Goal: Task Accomplishment & Management: Use online tool/utility

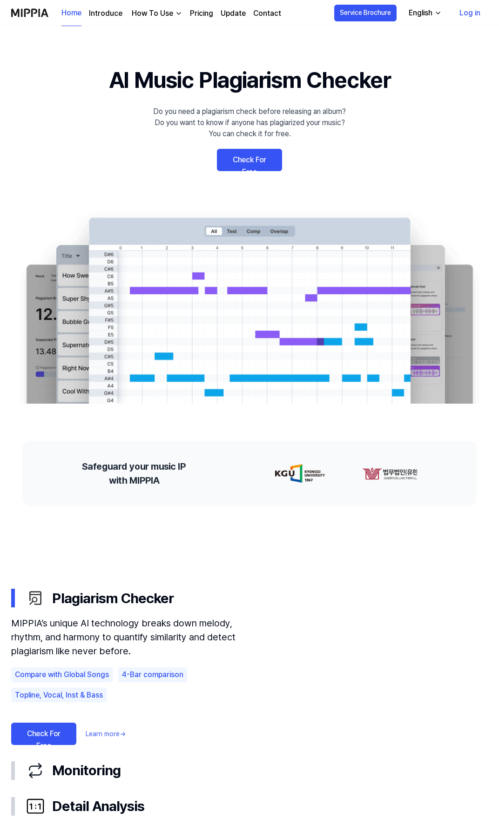
click at [239, 159] on link "Check For Free" at bounding box center [249, 160] width 65 height 22
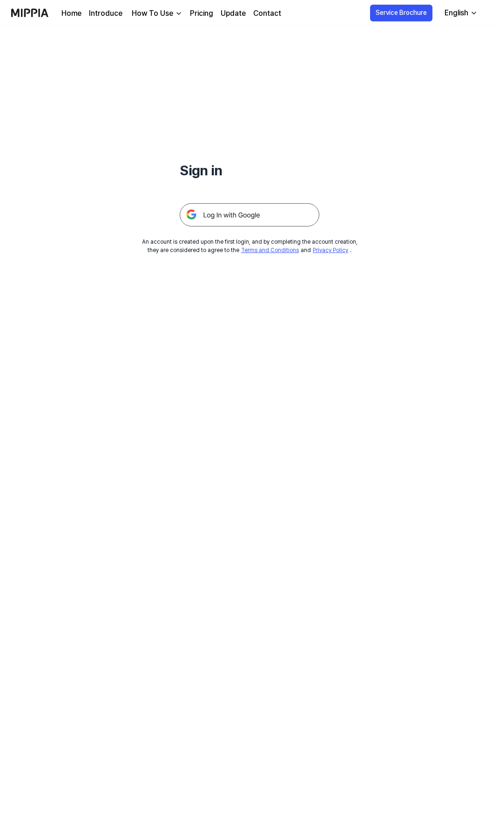
click at [225, 213] on img at bounding box center [250, 214] width 140 height 23
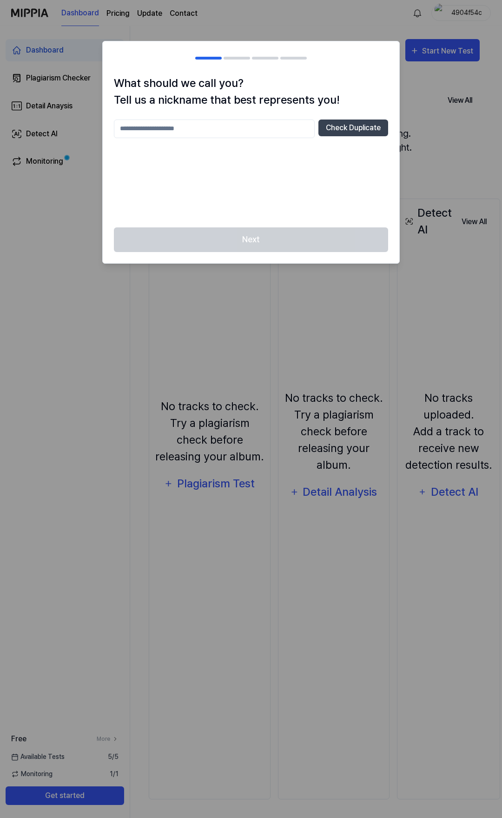
click at [273, 244] on div "Next" at bounding box center [251, 245] width 297 height 36
click at [178, 132] on input "text" at bounding box center [214, 129] width 201 height 19
type input "*"
type input "**********"
click at [354, 128] on button "Check Duplicate" at bounding box center [354, 128] width 70 height 17
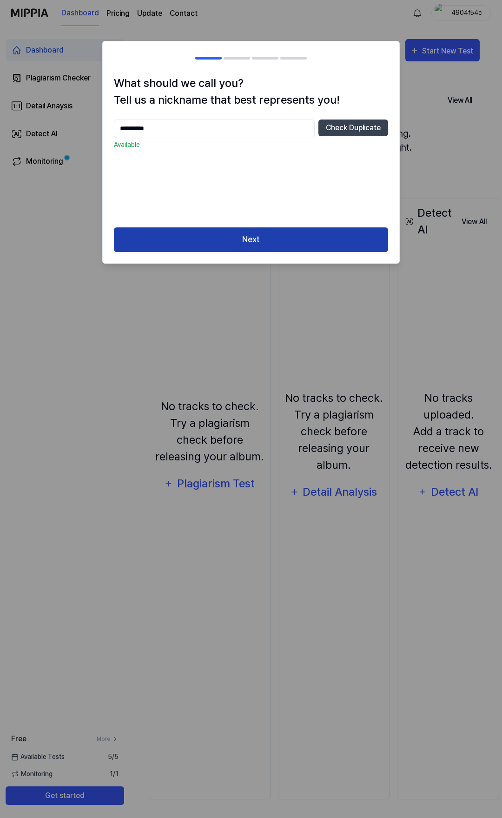
click at [322, 241] on button "Next" at bounding box center [251, 239] width 274 height 25
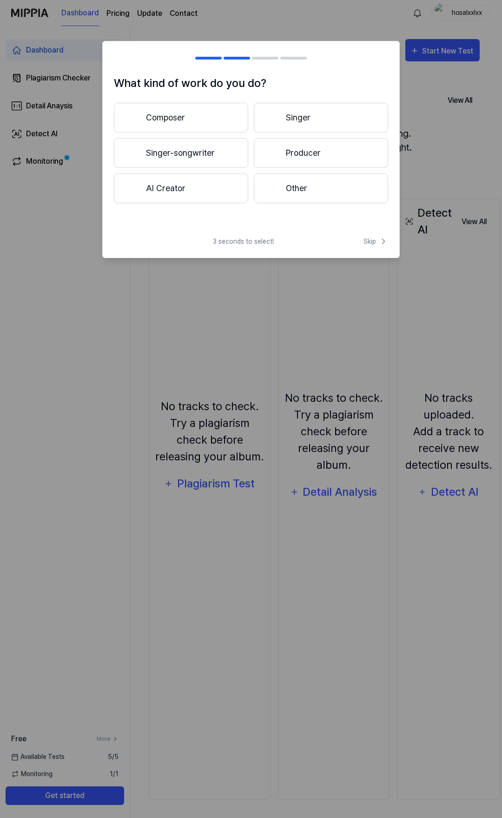
click at [289, 187] on button "Other" at bounding box center [321, 189] width 134 height 30
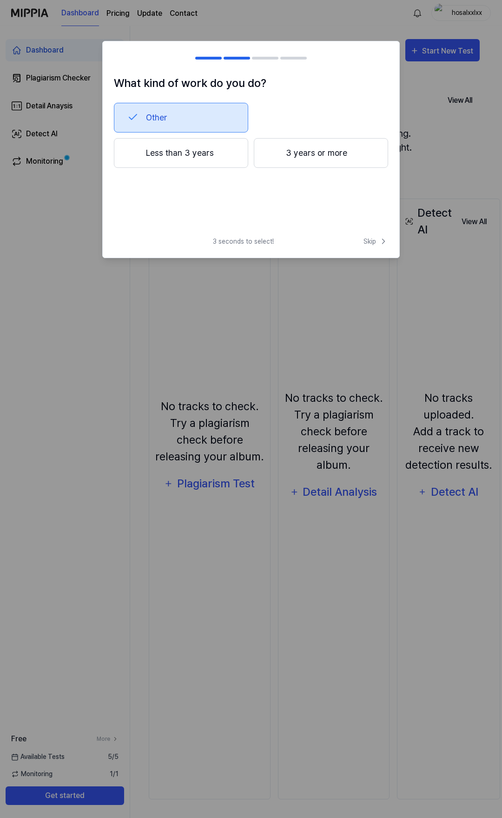
click at [180, 116] on button "Other" at bounding box center [181, 118] width 134 height 30
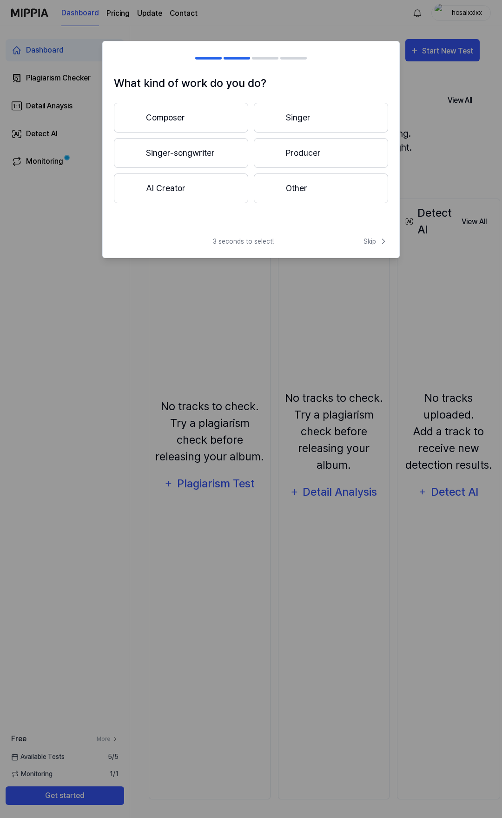
click at [297, 194] on button "Other" at bounding box center [321, 189] width 134 height 30
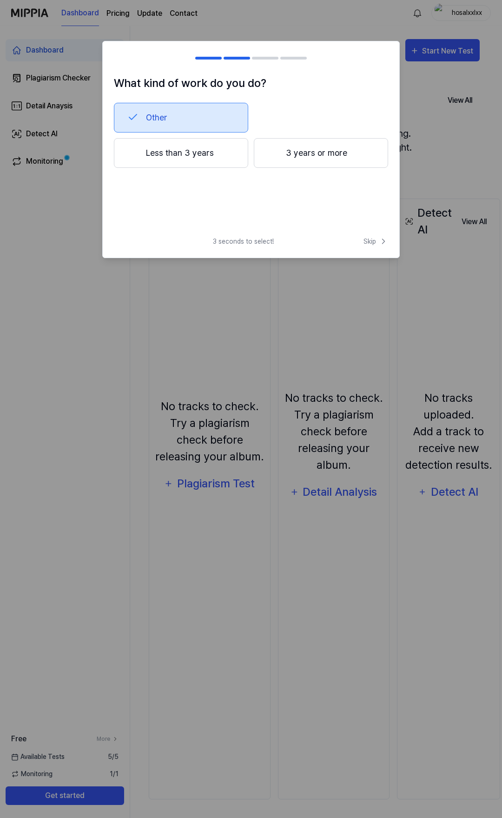
click at [213, 164] on button "Less than 3 years" at bounding box center [181, 153] width 134 height 30
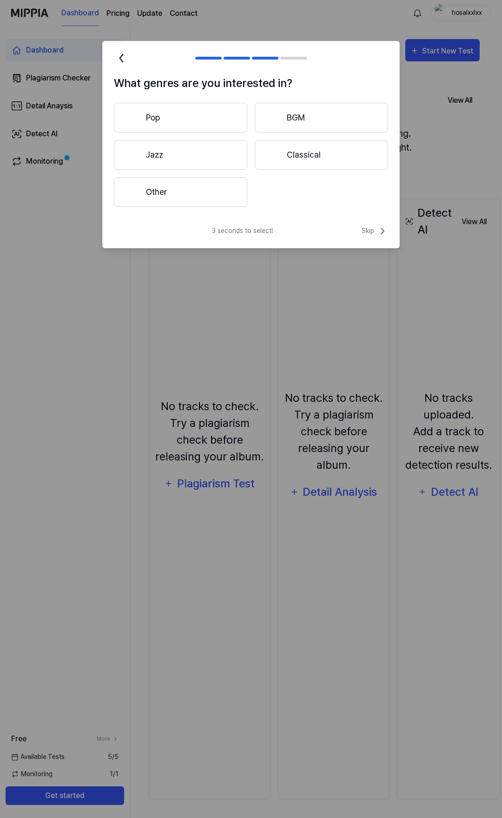
click at [180, 123] on button "Pop" at bounding box center [181, 118] width 134 height 30
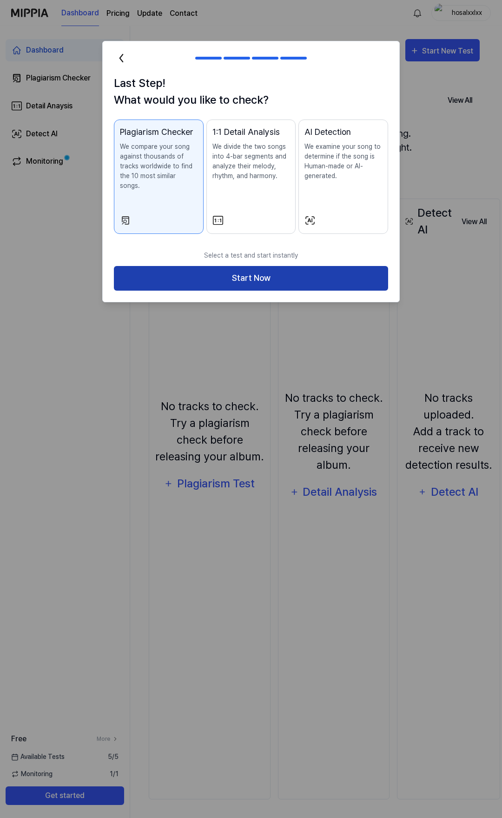
click at [267, 266] on button "Start Now" at bounding box center [251, 278] width 274 height 25
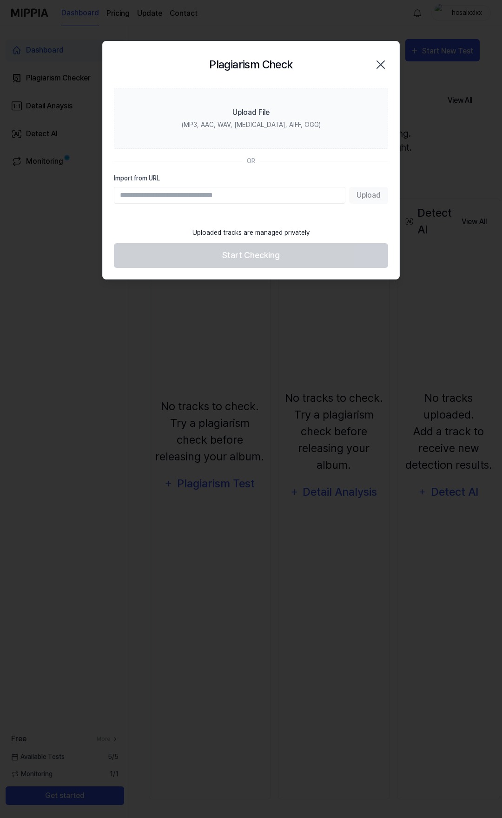
click at [244, 202] on input "Import from URL" at bounding box center [230, 195] width 232 height 17
click at [244, 202] on input "**********" at bounding box center [230, 195] width 232 height 17
click at [235, 184] on div "**********" at bounding box center [251, 189] width 274 height 30
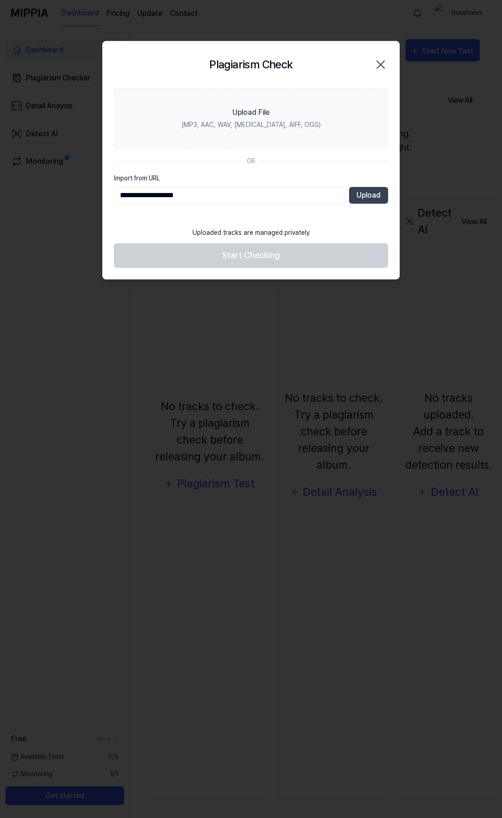
click at [235, 184] on div "**********" at bounding box center [251, 189] width 274 height 30
click at [242, 191] on input "**********" at bounding box center [230, 195] width 232 height 17
paste input "**********"
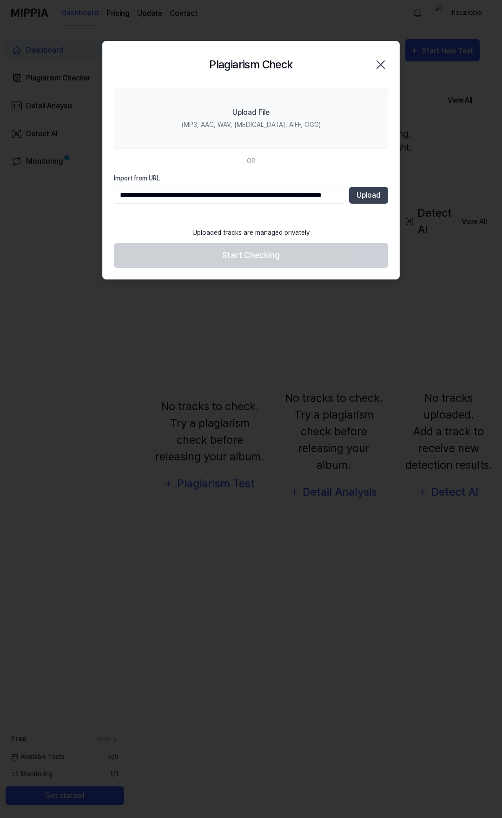
scroll to position [0, 69]
type input "**********"
click at [363, 193] on button "Upload" at bounding box center [368, 195] width 39 height 17
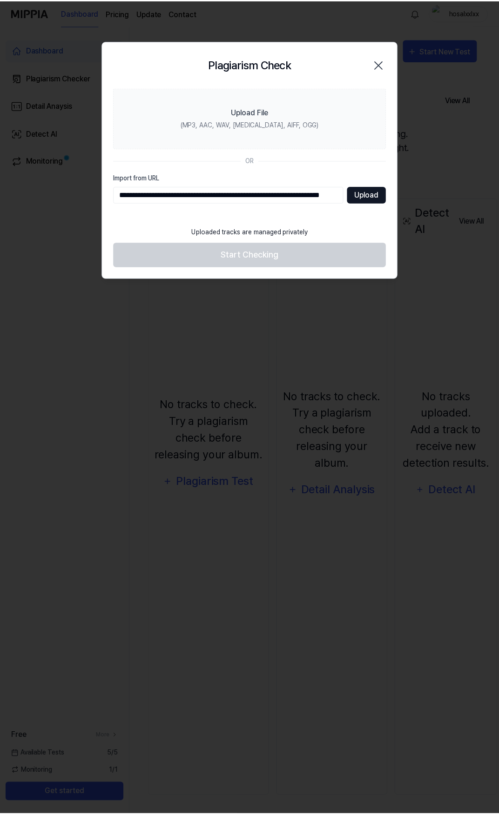
scroll to position [0, 0]
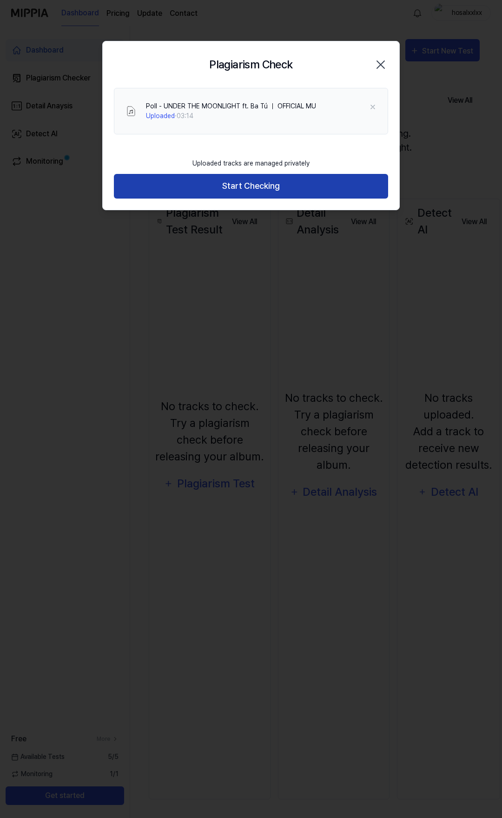
click at [250, 182] on button "Start Checking" at bounding box center [251, 186] width 274 height 25
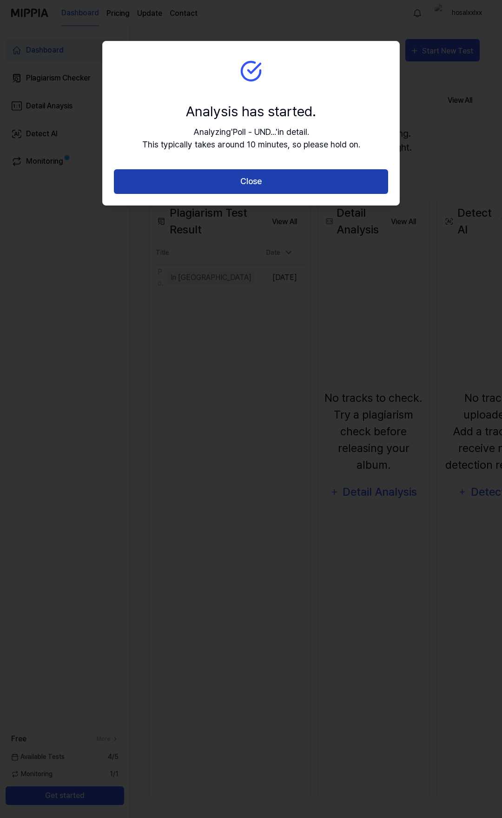
click at [261, 183] on button "Close" at bounding box center [251, 181] width 274 height 25
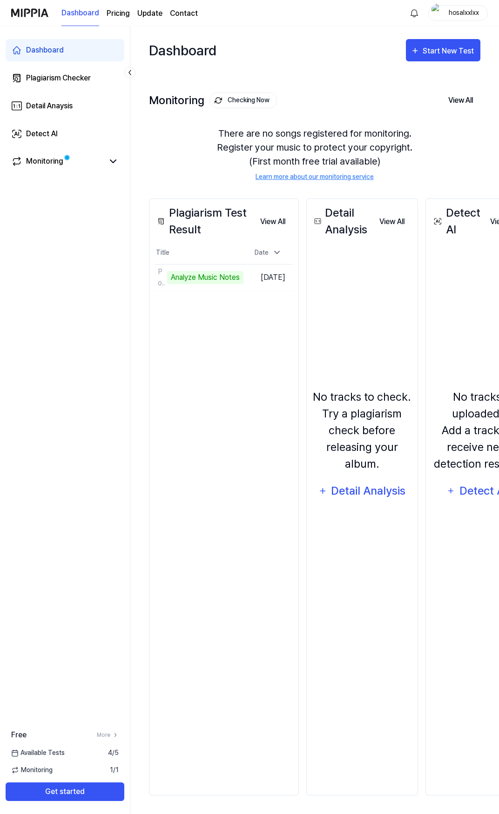
click at [320, 302] on div "Detail Analysis View All Detail Analysis No tracks to check. Try a plagiarism c…" at bounding box center [362, 497] width 112 height 597
click at [63, 162] on link "Monitoring" at bounding box center [57, 161] width 93 height 11
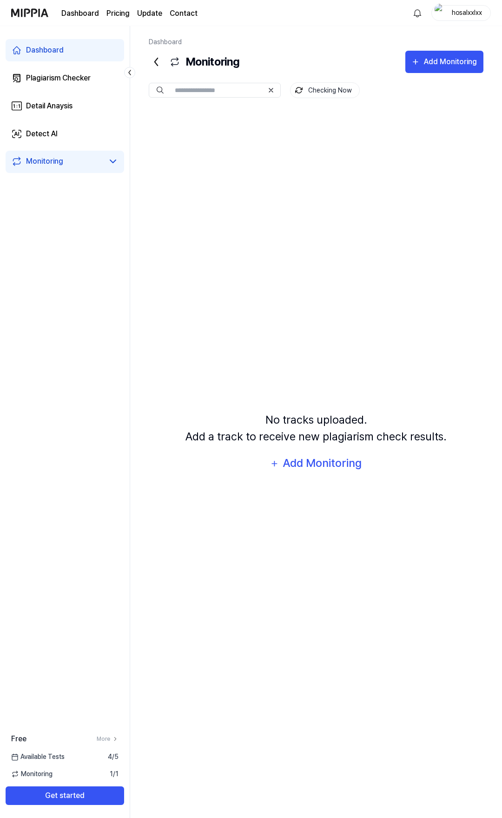
click at [60, 49] on div "Dashboard" at bounding box center [45, 50] width 38 height 11
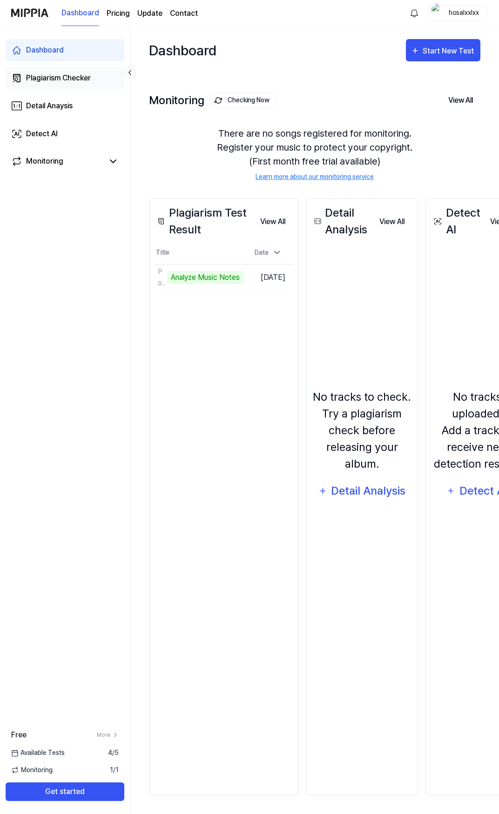
click at [59, 72] on link "Plagiarism Checker" at bounding box center [65, 78] width 119 height 22
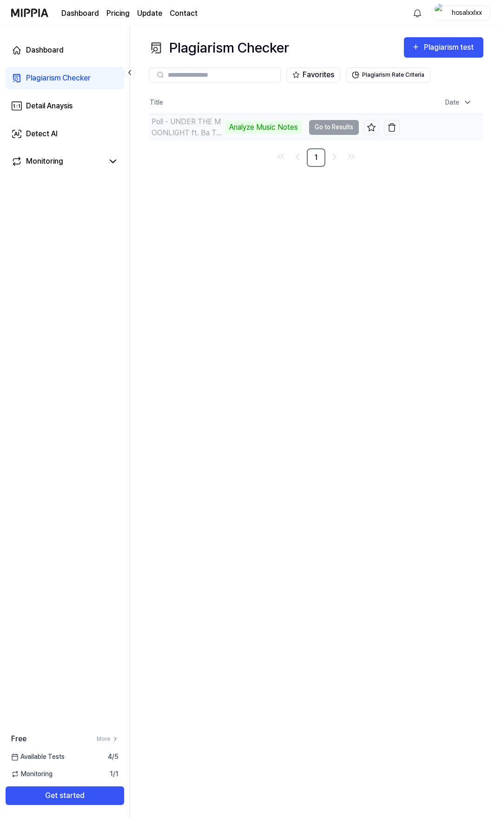
click at [267, 130] on div "Analyze Music Notes" at bounding box center [264, 127] width 76 height 13
click at [74, 55] on link "Dashboard" at bounding box center [65, 50] width 119 height 22
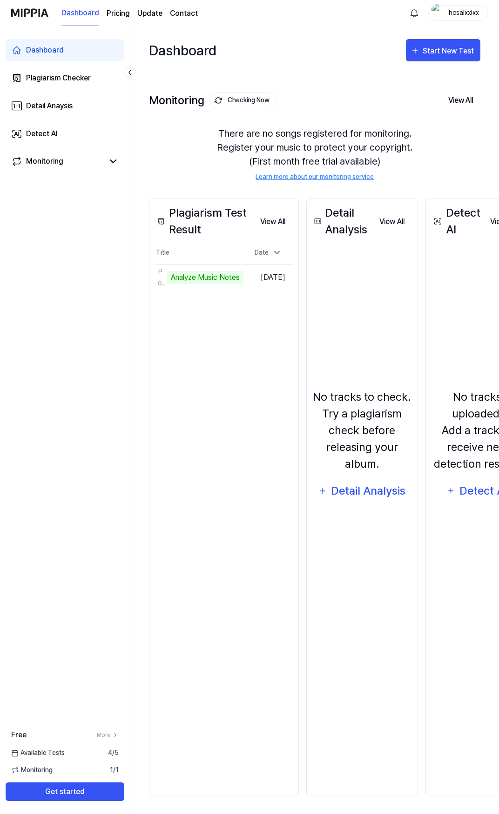
click at [385, 445] on div "No tracks to check. Try a plagiarism check before releasing your album." at bounding box center [362, 431] width 100 height 84
click at [406, 487] on div "Detail Analysis" at bounding box center [368, 491] width 76 height 18
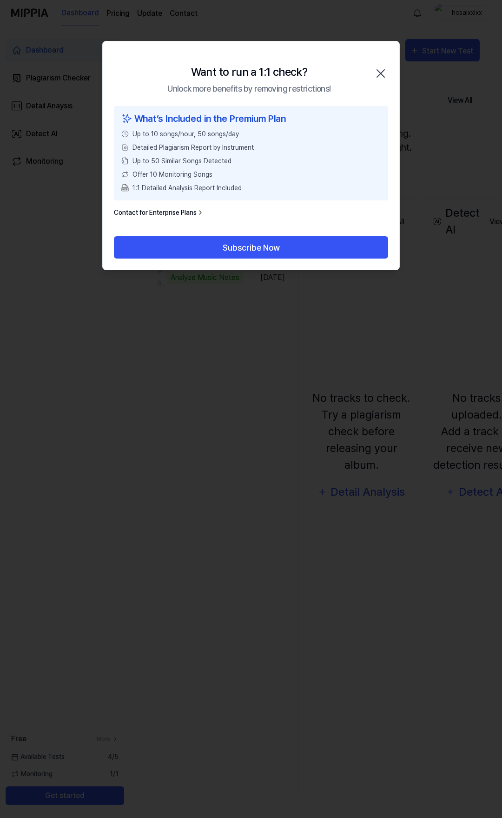
click at [378, 56] on div "Want to run a 1:1 check? Unlock more benefits by removing restrictions! Close" at bounding box center [251, 73] width 297 height 65
click at [381, 56] on div "Want to run a 1:1 check? Unlock more benefits by removing restrictions! Close" at bounding box center [251, 73] width 297 height 65
click at [381, 79] on icon "button" at bounding box center [381, 73] width 15 height 15
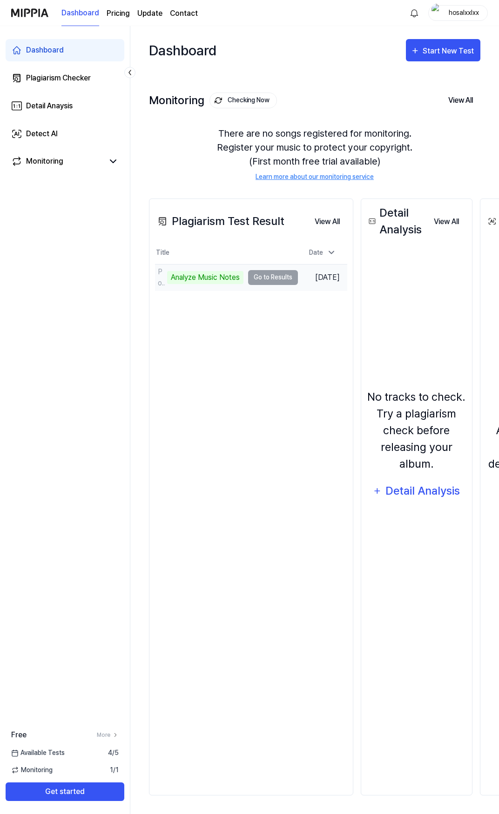
click at [269, 280] on td "Poll - UNDER THE MOONLIGHT ft. Ba Tú ｜ OFFICIAL MU Analyze Music Notes Go to Re…" at bounding box center [226, 278] width 143 height 26
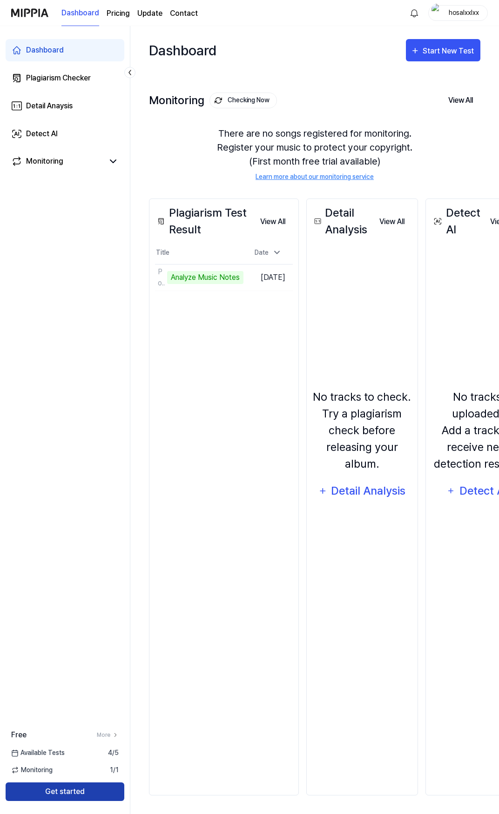
click at [73, 799] on button "Get started" at bounding box center [65, 792] width 119 height 19
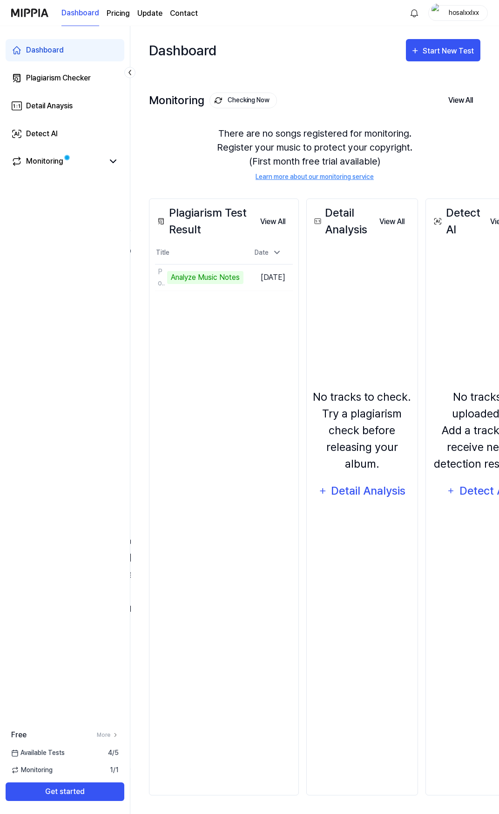
click at [451, 346] on div "No tracks uploaded. Add a track to receive new detection results. Detect AI" at bounding box center [476, 445] width 91 height 393
click at [108, 160] on icon at bounding box center [112, 161] width 11 height 11
click at [58, 163] on div "Monitoring" at bounding box center [44, 161] width 37 height 11
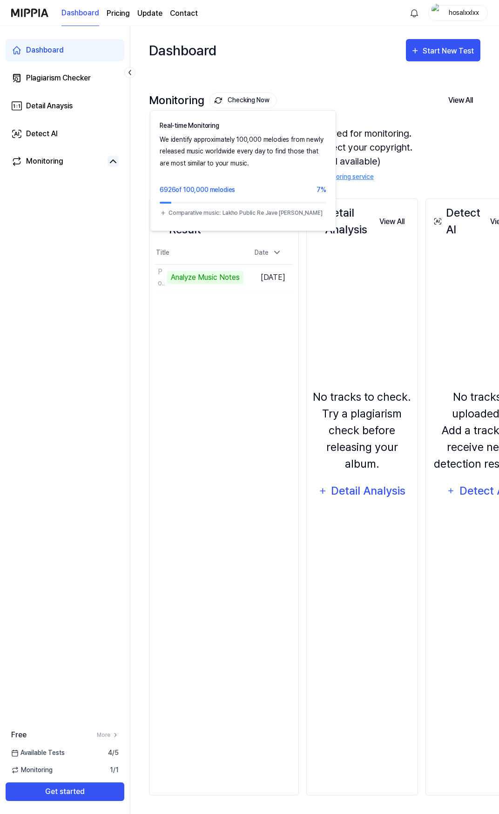
click at [229, 99] on button "Checking Now" at bounding box center [242, 101] width 67 height 16
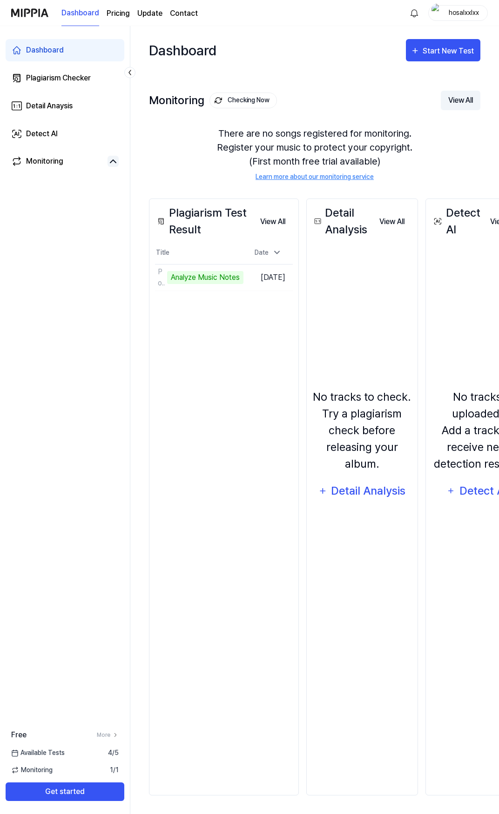
click at [469, 103] on button "View All" at bounding box center [461, 101] width 40 height 20
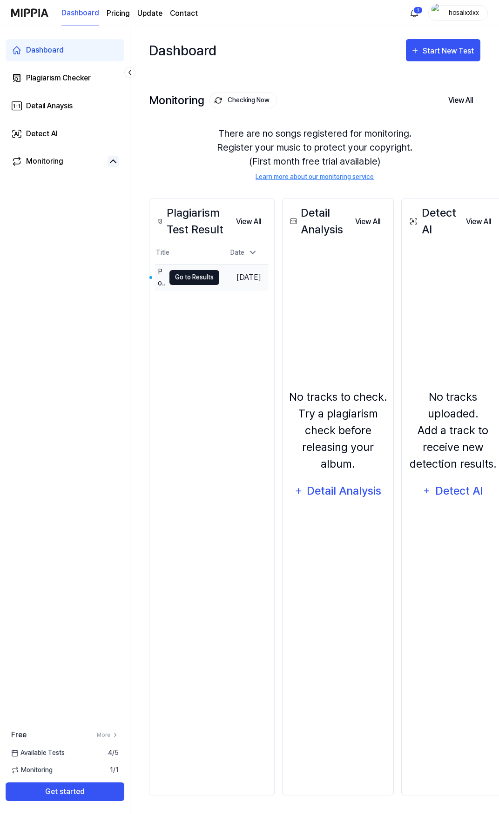
click at [201, 277] on button "Go to Results" at bounding box center [194, 277] width 50 height 15
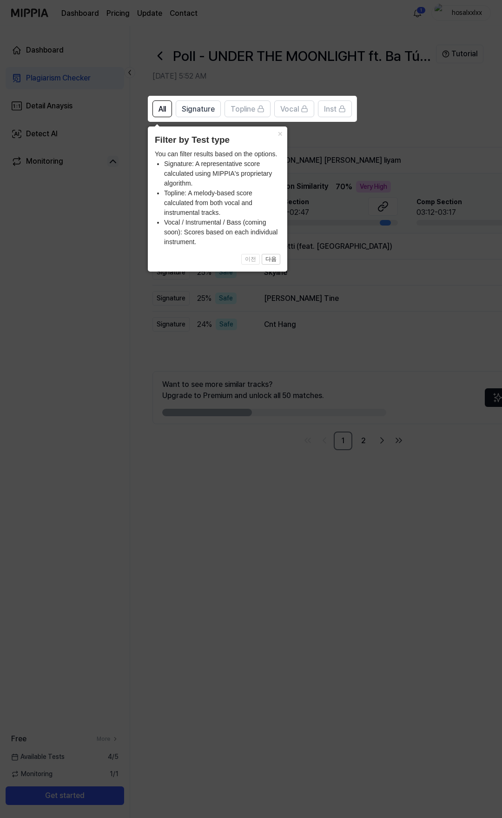
click at [95, 235] on icon at bounding box center [251, 409] width 502 height 818
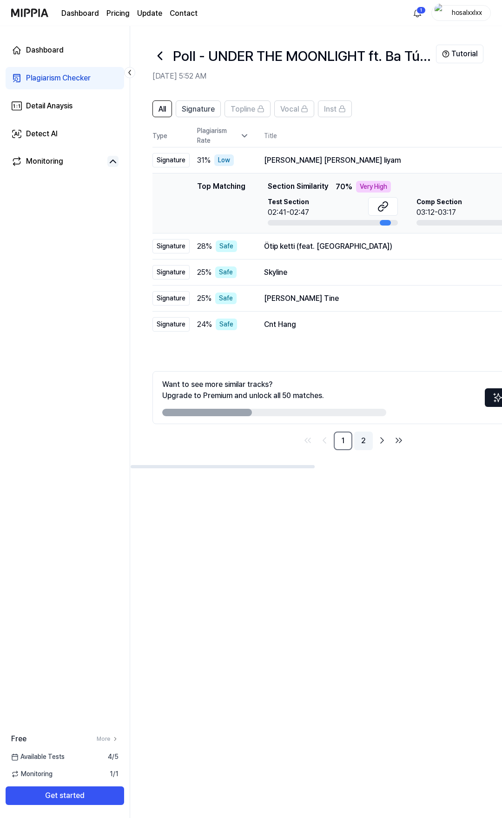
click at [362, 437] on link "2" at bounding box center [363, 441] width 19 height 19
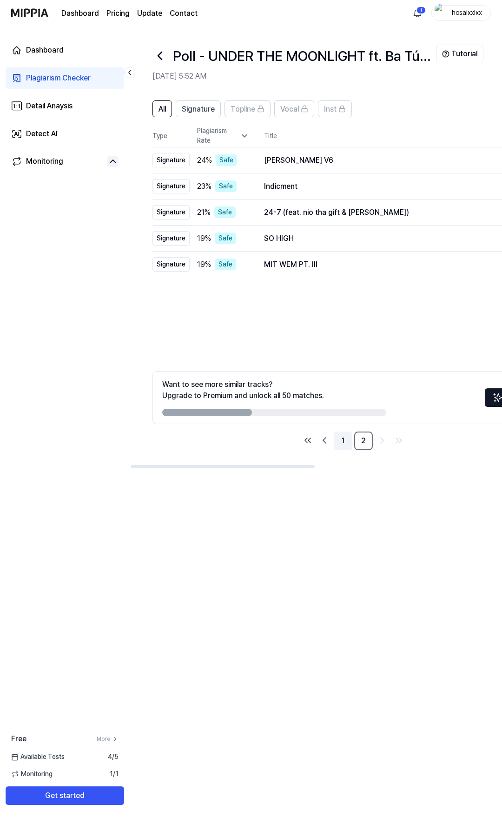
click at [339, 439] on link "1" at bounding box center [343, 441] width 19 height 19
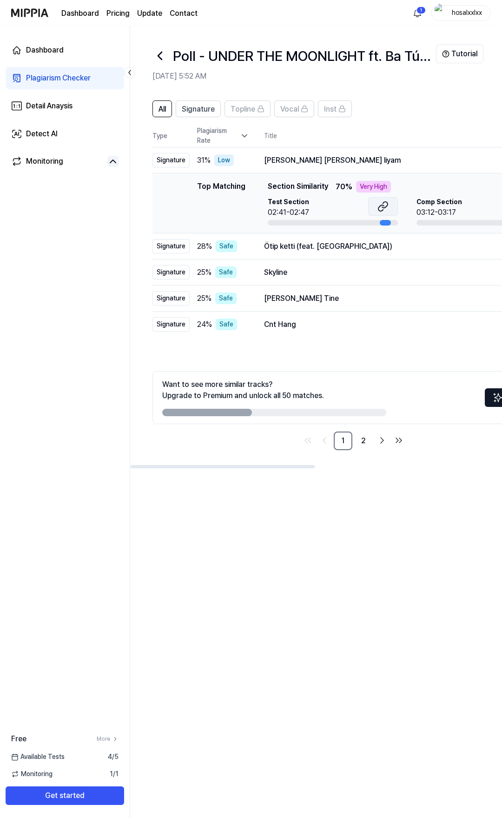
click at [389, 205] on button at bounding box center [383, 206] width 30 height 19
click at [232, 187] on div "Top Matching" at bounding box center [221, 203] width 48 height 45
click at [290, 162] on div "[PERSON_NAME] [PERSON_NAME] liyam" at bounding box center [388, 160] width 248 height 11
click at [223, 162] on div "Low" at bounding box center [224, 160] width 20 height 12
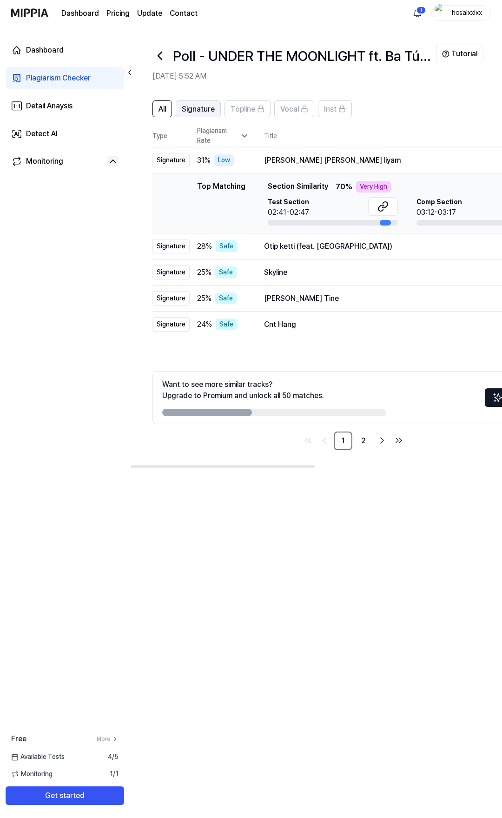
click at [199, 108] on span "Signature" at bounding box center [198, 109] width 33 height 11
click at [165, 108] on span "All" at bounding box center [162, 109] width 7 height 11
drag, startPoint x: 223, startPoint y: 414, endPoint x: 320, endPoint y: 406, distance: 97.1
click at [317, 407] on div "Want to see more similar tracks? Upgrade to Premium and unlock all 50 matches." at bounding box center [274, 397] width 224 height 37
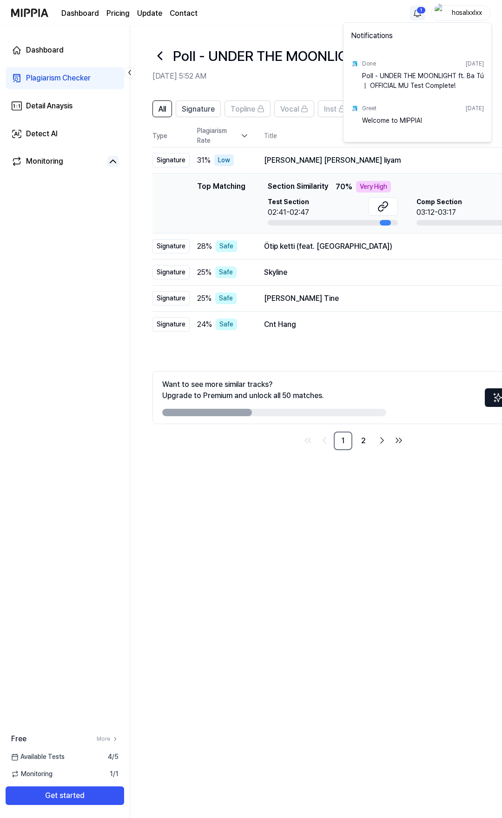
click at [419, 9] on html "Dashboard Pricing Update Contact 1 hosalxxlxx Dashboard Plagiarism Checker Deta…" at bounding box center [251, 409] width 502 height 818
click at [419, 9] on html "Dashboard Pricing Update Contact hosalxxlxx Dashboard Plagiarism Checker Detail…" at bounding box center [251, 409] width 502 height 818
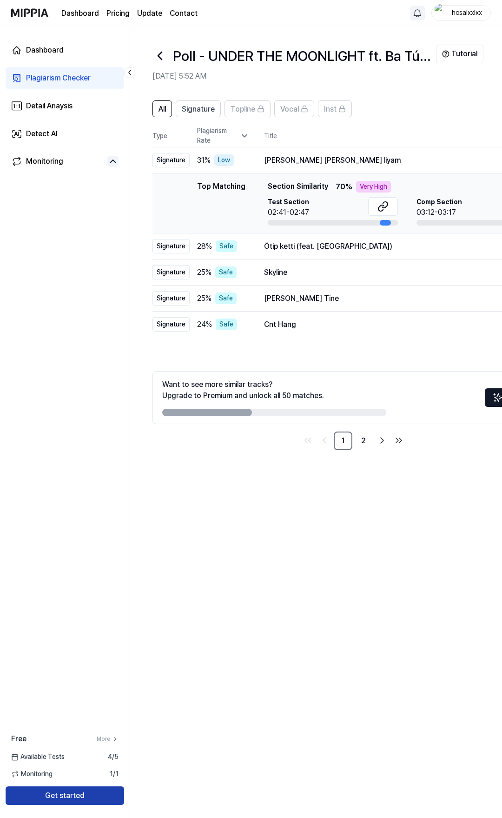
click at [54, 797] on button "Get started" at bounding box center [65, 796] width 119 height 19
drag, startPoint x: 389, startPoint y: 222, endPoint x: 410, endPoint y: 227, distance: 21.4
click at [410, 227] on td "Top Matching Top Matching Section Similarity 70 % Very High Test Section 02:41-…" at bounding box center [354, 204] width 402 height 60
drag, startPoint x: 397, startPoint y: 221, endPoint x: 393, endPoint y: 219, distance: 4.8
click at [397, 221] on div at bounding box center [333, 223] width 130 height 6
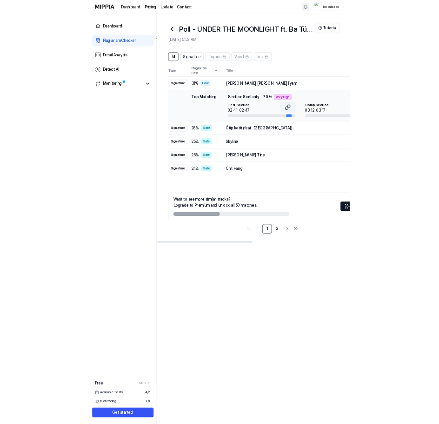
scroll to position [0, 0]
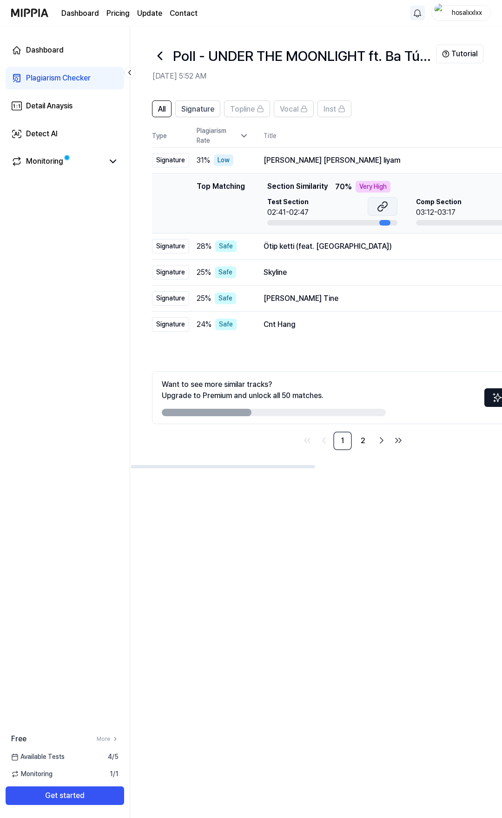
click at [383, 210] on icon at bounding box center [382, 206] width 11 height 11
click at [471, 210] on div "Comp Section 03:12-03:17" at bounding box center [481, 207] width 130 height 21
click at [477, 218] on div "Comp Section 03:12-03:17" at bounding box center [481, 211] width 130 height 28
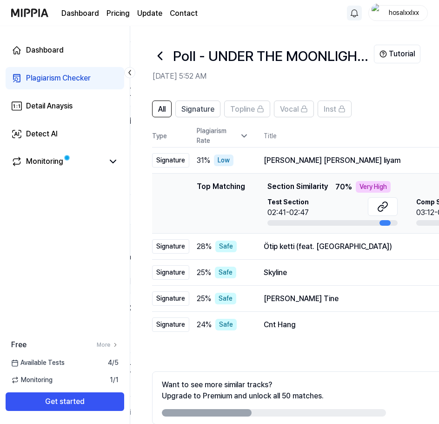
scroll to position [0, 0]
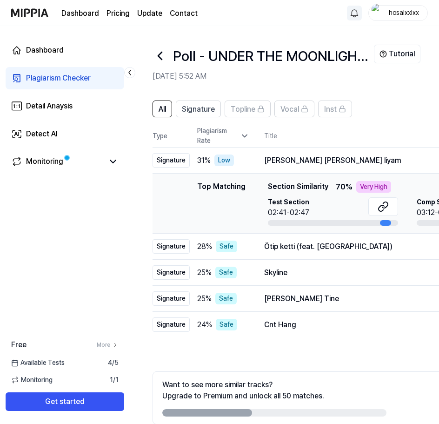
drag, startPoint x: 232, startPoint y: 416, endPoint x: 242, endPoint y: 416, distance: 10.2
click at [259, 413] on div "Want to see more similar tracks? Upgrade to Premium and unlock all 50 matches. …" at bounding box center [354, 397] width 402 height 53
drag, startPoint x: 240, startPoint y: 416, endPoint x: 283, endPoint y: 412, distance: 43.0
click at [283, 412] on div "Want to see more similar tracks? Upgrade to Premium and unlock all 50 matches. …" at bounding box center [354, 397] width 402 height 53
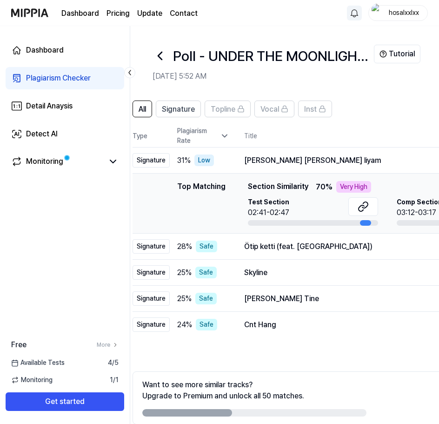
drag, startPoint x: 305, startPoint y: 415, endPoint x: 286, endPoint y: 408, distance: 20.5
click at [285, 414] on div at bounding box center [254, 412] width 224 height 7
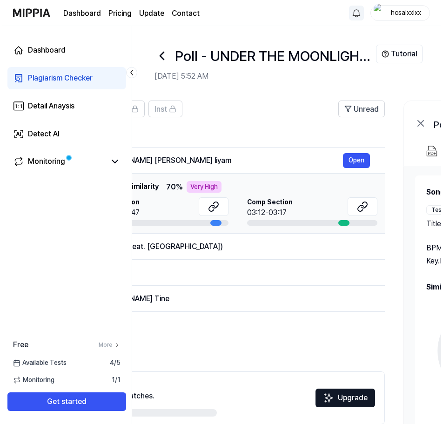
scroll to position [0, 185]
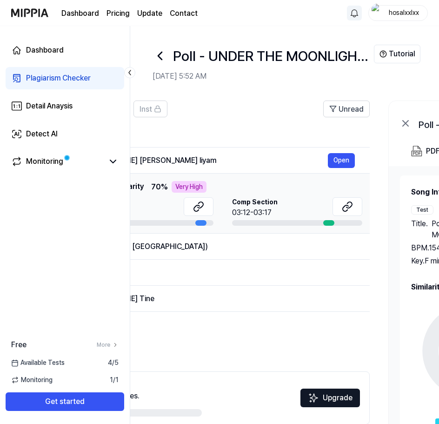
drag, startPoint x: 294, startPoint y: 400, endPoint x: 151, endPoint y: 383, distance: 144.3
click at [114, 402] on div "Dashboard Plagiarism Checker Detail Anaysis Detect AI Monitoring Free More Avai…" at bounding box center [219, 225] width 439 height 398
click at [347, 159] on button "Open" at bounding box center [341, 160] width 27 height 15
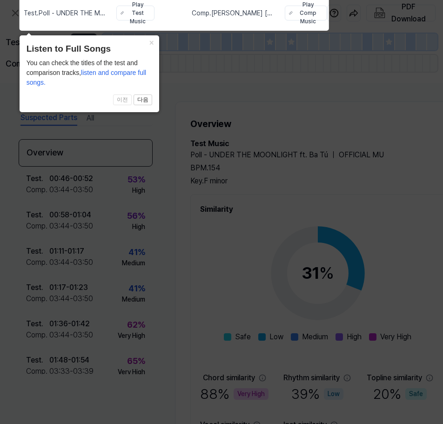
click at [192, 125] on icon at bounding box center [221, 209] width 443 height 428
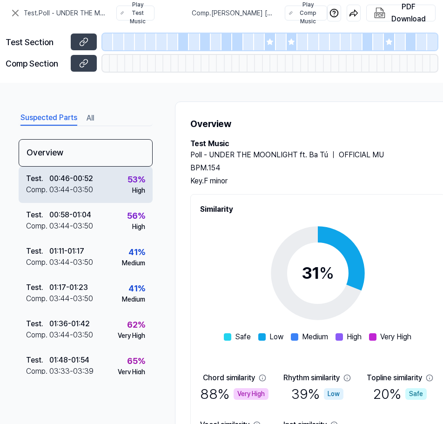
click at [77, 182] on div "00:46 - 00:52" at bounding box center [71, 178] width 44 height 11
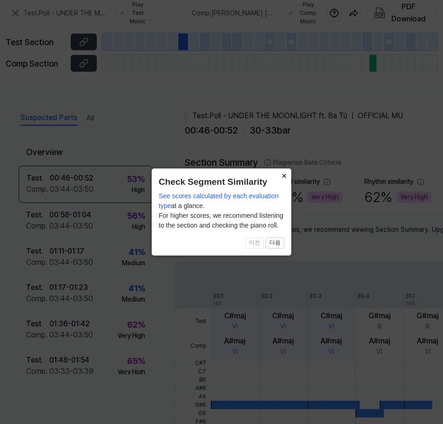
click at [282, 176] on button "×" at bounding box center [283, 174] width 15 height 13
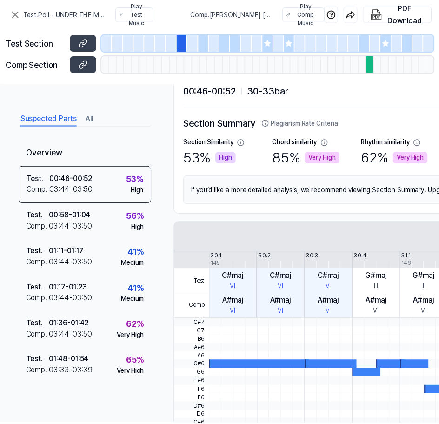
scroll to position [47, 0]
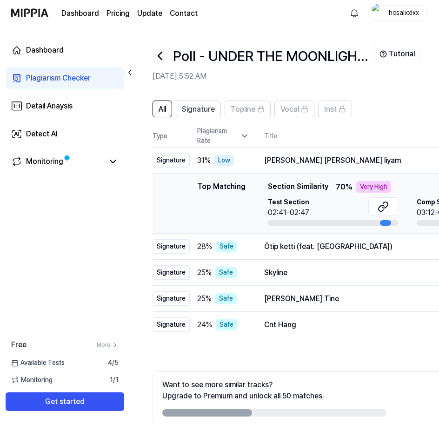
drag, startPoint x: 245, startPoint y: 412, endPoint x: 413, endPoint y: 402, distance: 168.2
click at [418, 403] on div "Want to see more similar tracks? Upgrade to Premium and unlock all 50 matches. …" at bounding box center [354, 397] width 402 height 53
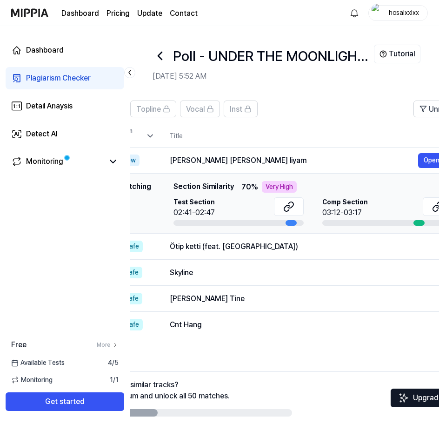
scroll to position [0, 115]
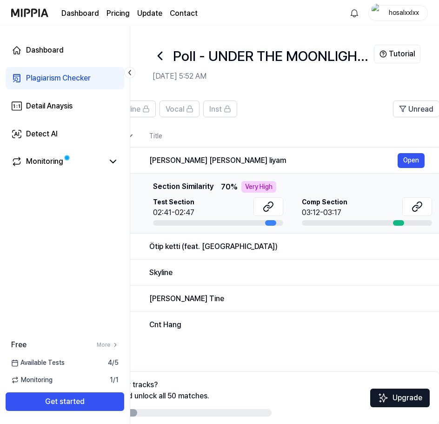
drag, startPoint x: 246, startPoint y: 414, endPoint x: 61, endPoint y: 411, distance: 184.7
click at [1, 420] on div "Dashboard Plagiarism Checker Detail Anaysis Detect AI Monitoring Free More Avai…" at bounding box center [219, 225] width 439 height 398
click at [416, 207] on icon at bounding box center [417, 206] width 11 height 11
